Goal: Find specific page/section: Find specific page/section

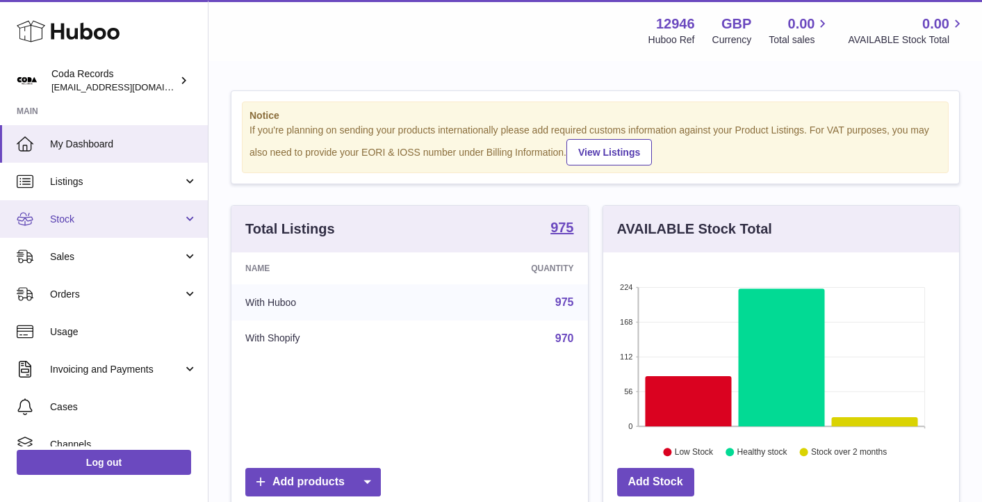
scroll to position [217, 356]
click at [115, 226] on link "Stock" at bounding box center [104, 219] width 208 height 38
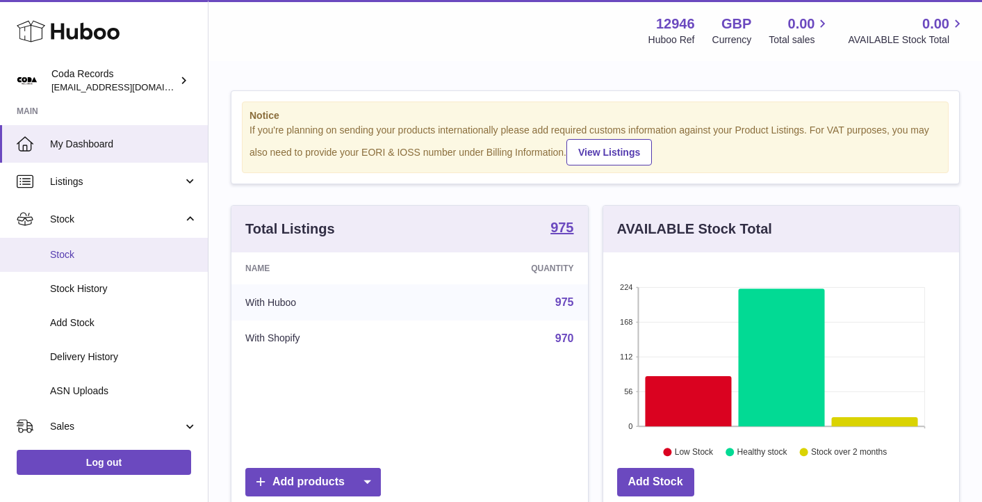
click at [121, 266] on link "Stock" at bounding box center [104, 255] width 208 height 34
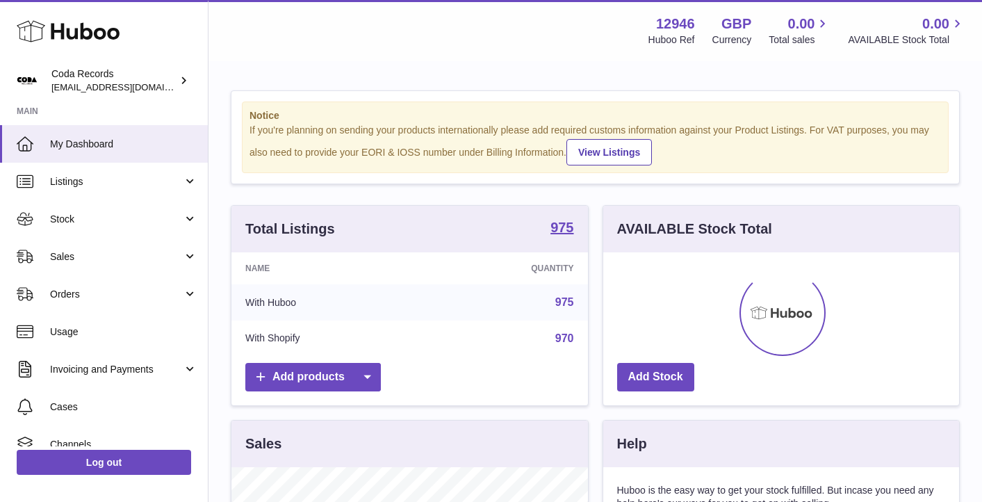
scroll to position [217, 356]
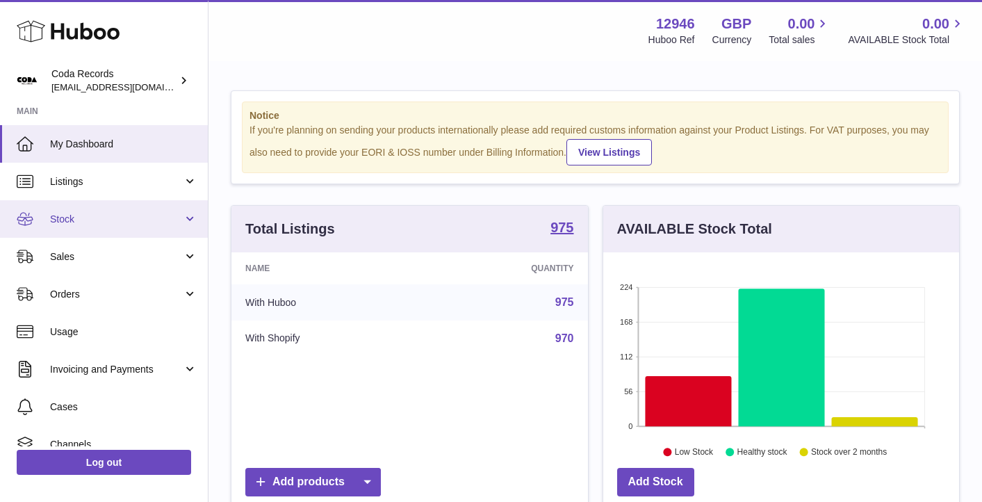
click at [129, 224] on span "Stock" at bounding box center [116, 219] width 133 height 13
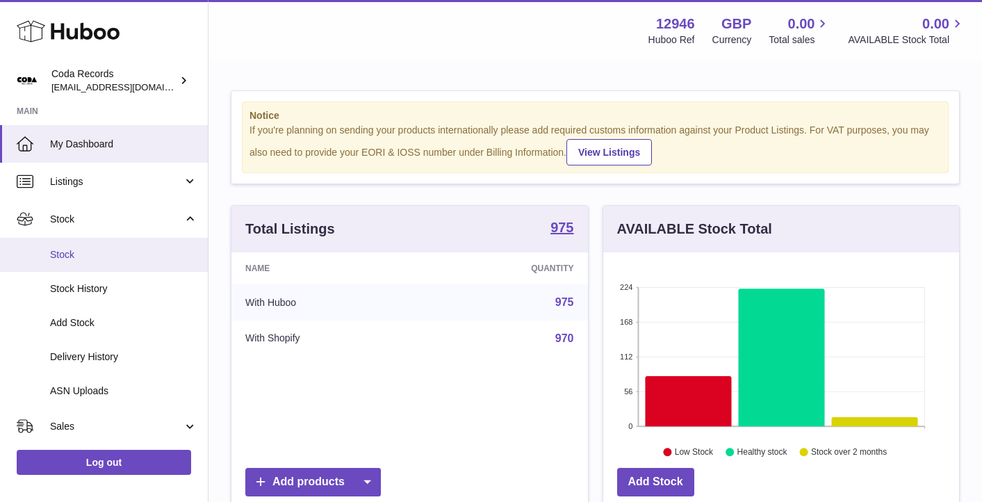
click at [129, 258] on span "Stock" at bounding box center [123, 254] width 147 height 13
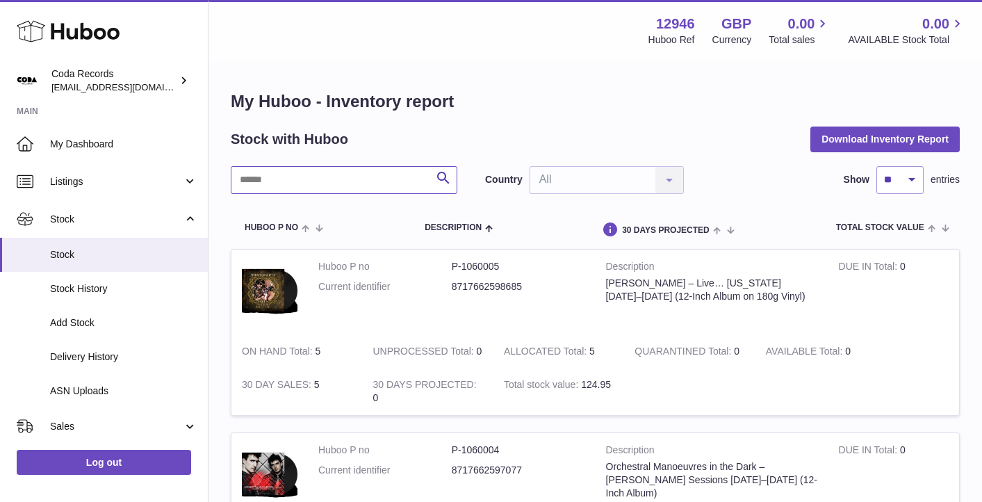
click at [274, 175] on input "text" at bounding box center [344, 180] width 226 height 28
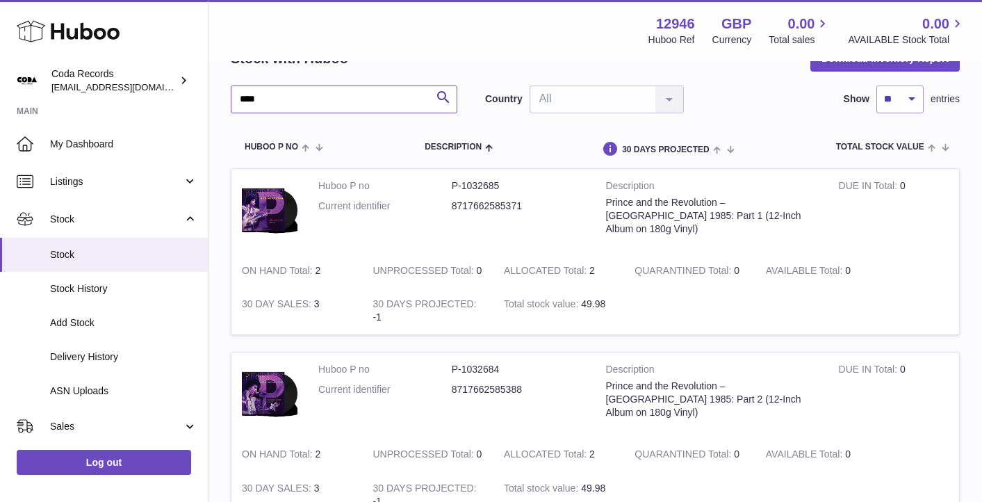
scroll to position [86, 0]
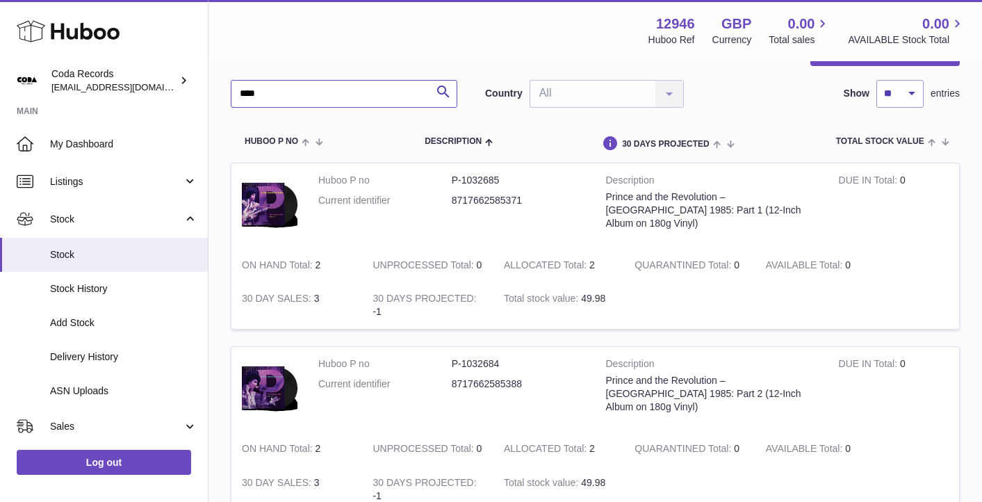
type input "****"
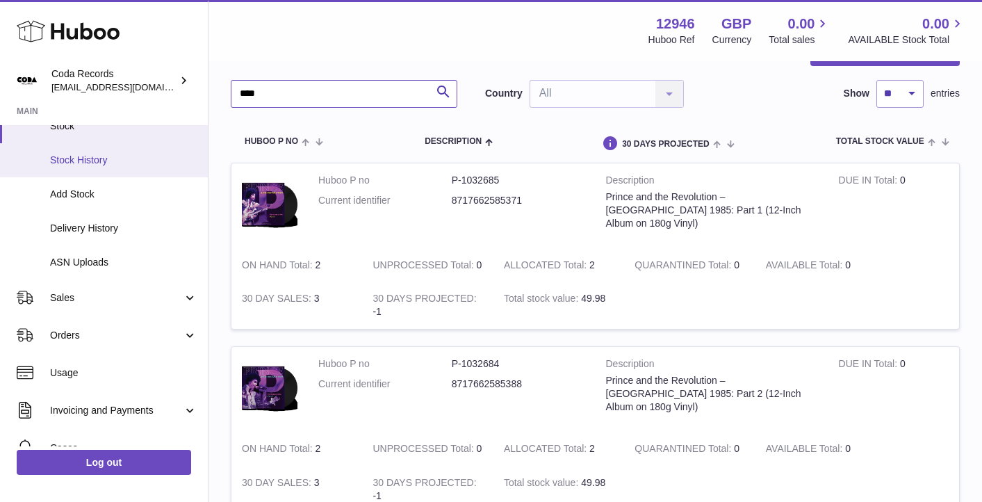
scroll to position [140, 0]
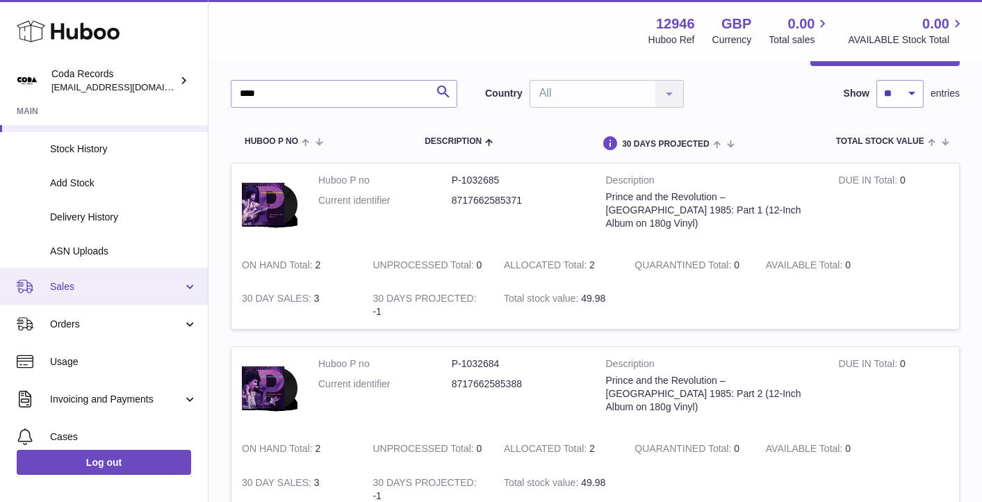
click at [108, 281] on span "Sales" at bounding box center [116, 286] width 133 height 13
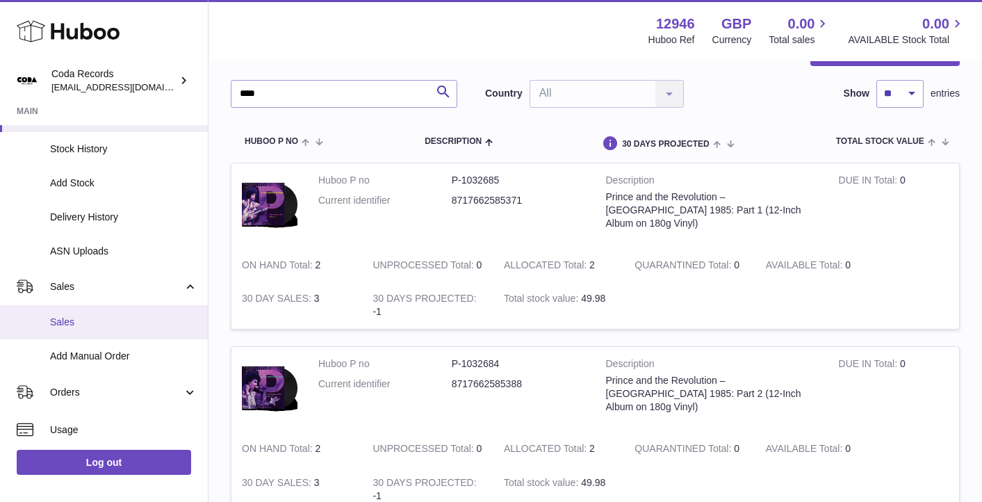
click at [104, 315] on span "Sales" at bounding box center [123, 321] width 147 height 13
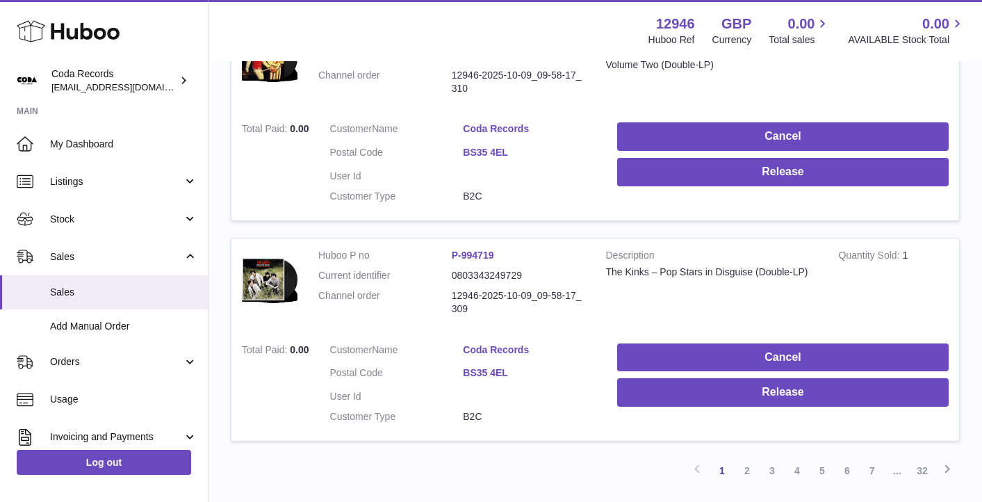
scroll to position [2174, 0]
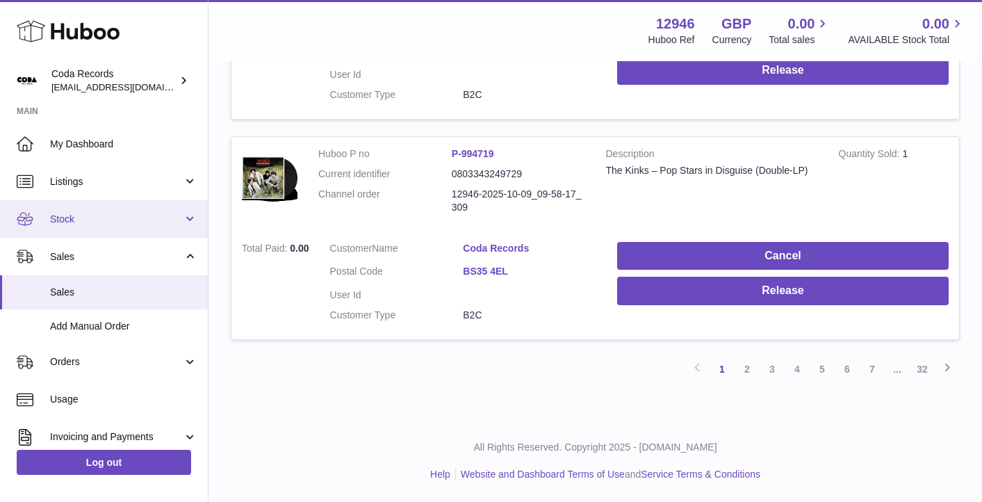
click at [117, 215] on span "Stock" at bounding box center [116, 219] width 133 height 13
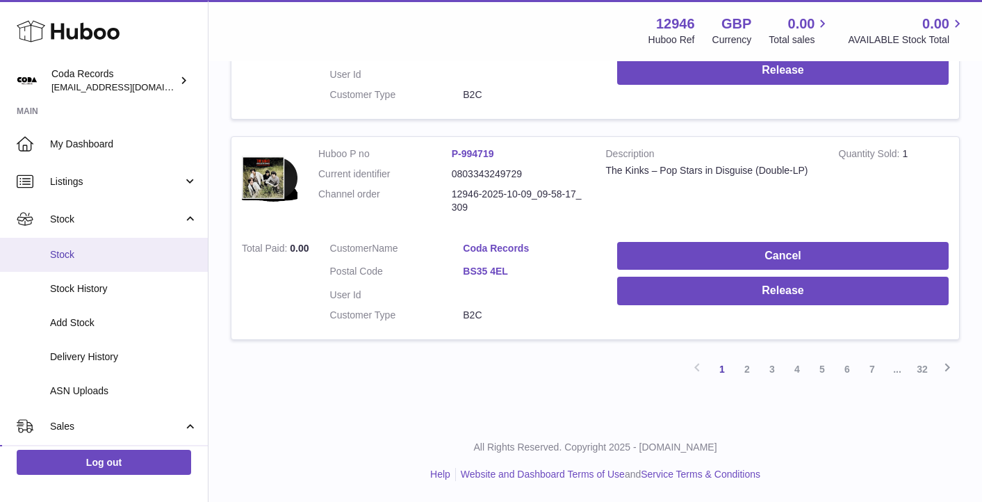
click at [122, 240] on link "Stock" at bounding box center [104, 255] width 208 height 34
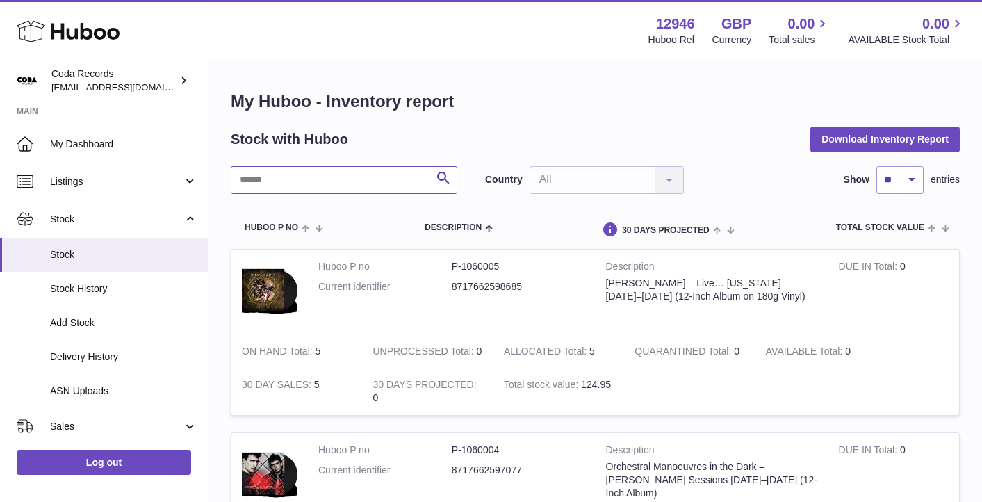
click at [365, 186] on input "text" at bounding box center [344, 180] width 226 height 28
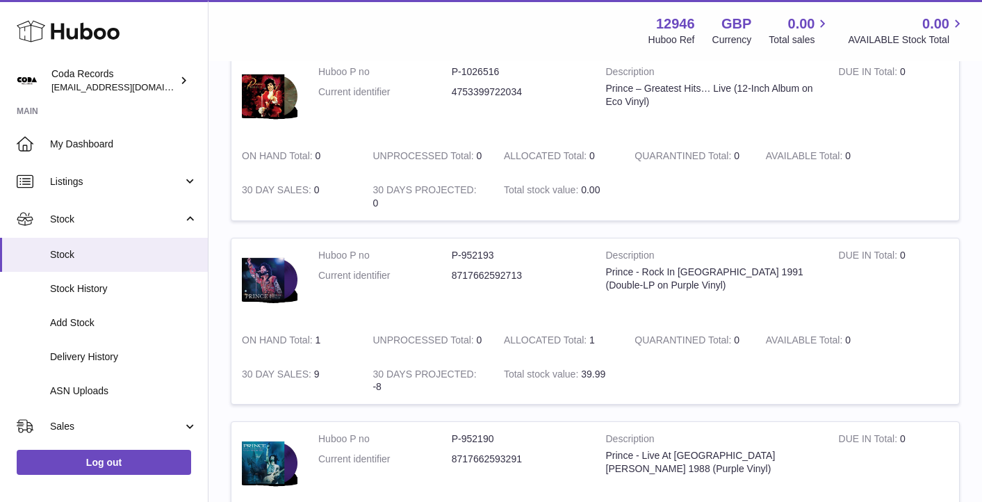
scroll to position [930, 0]
type input "******"
